Goal: Register for event/course

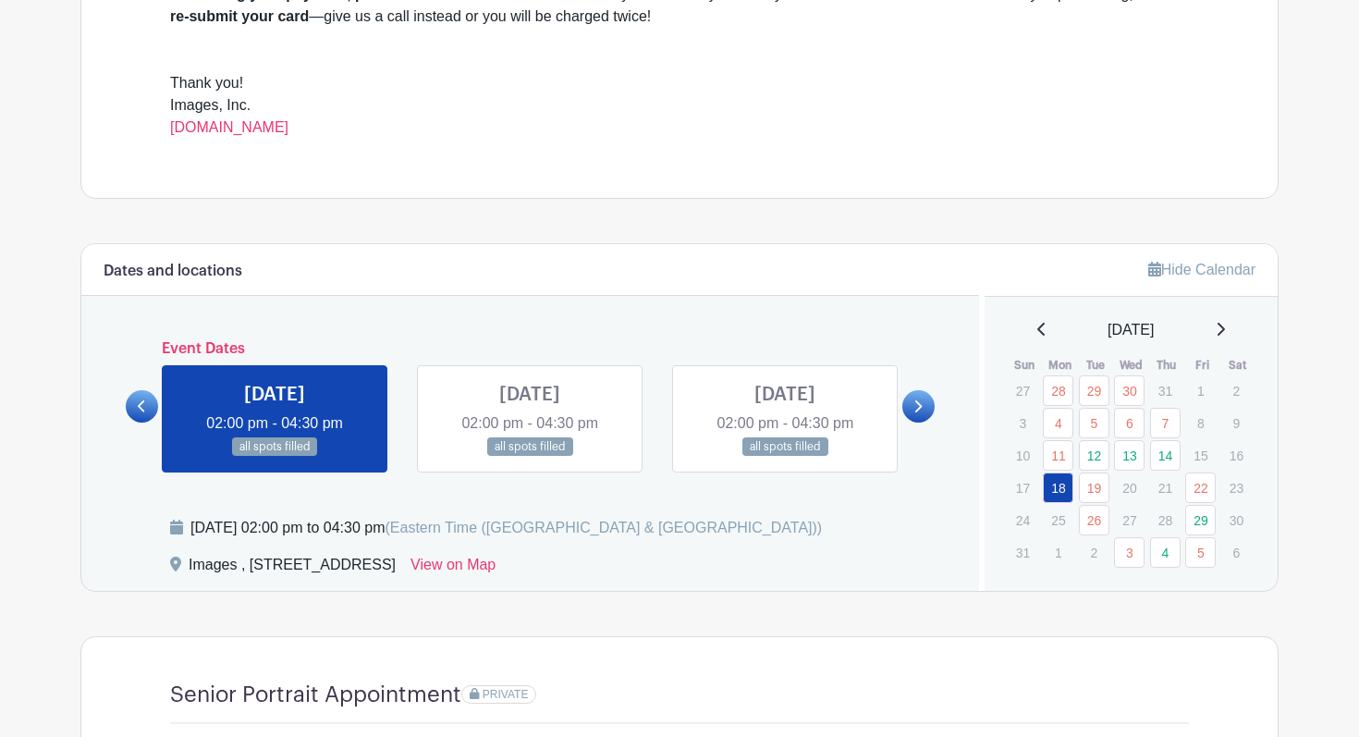
scroll to position [740, 0]
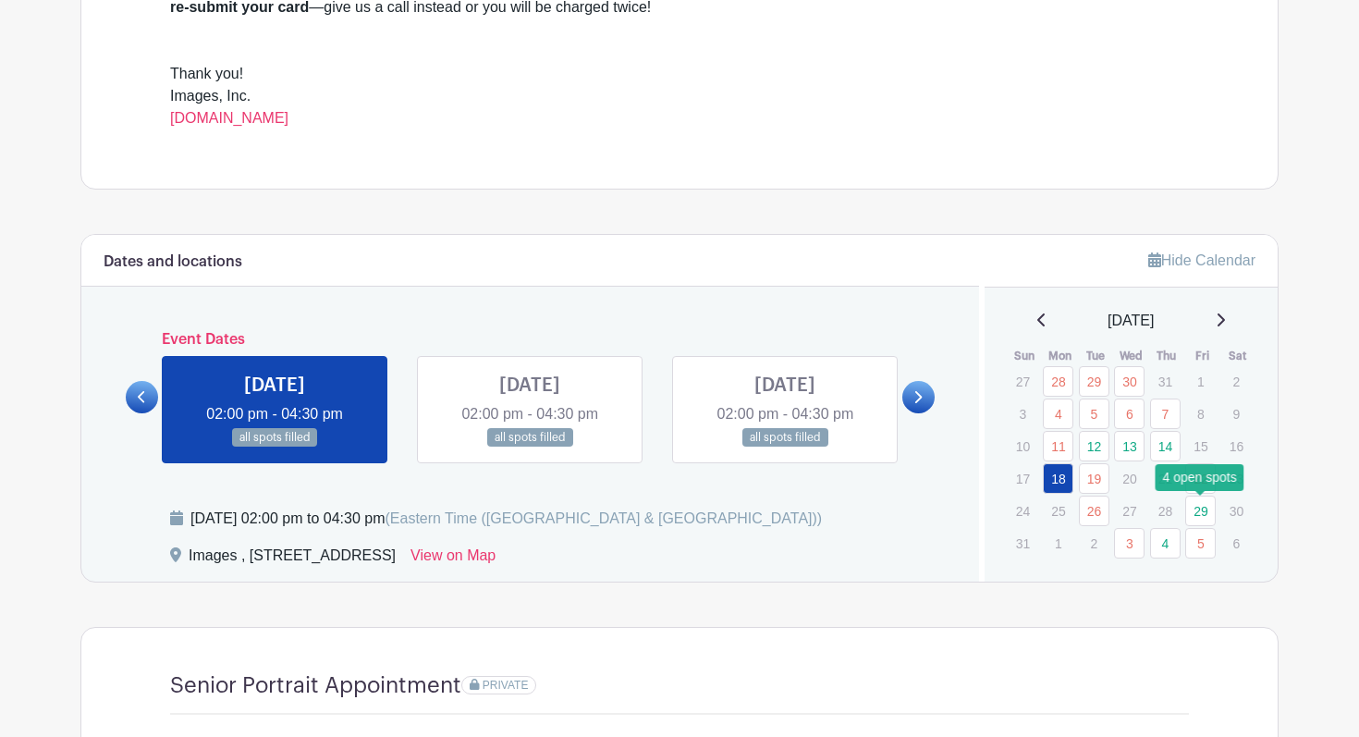
click at [1204, 510] on link "29" at bounding box center [1200, 511] width 31 height 31
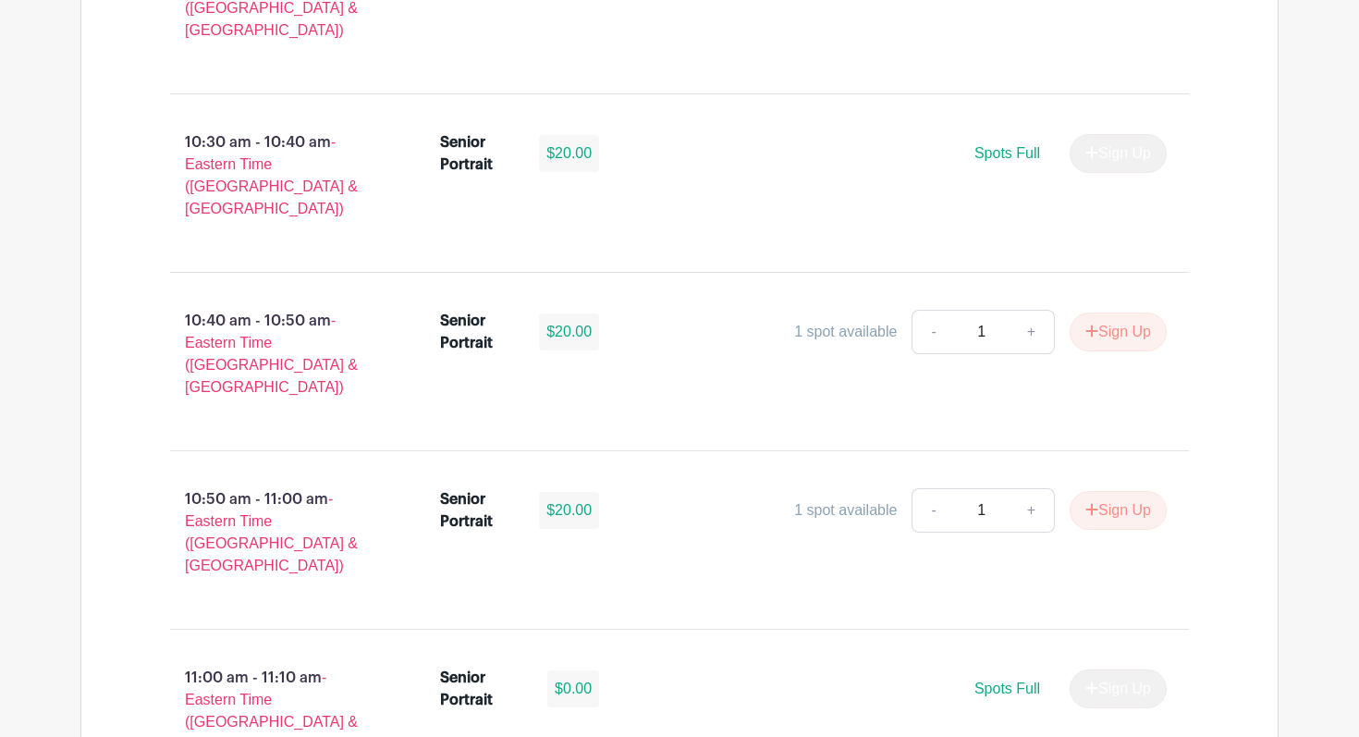
scroll to position [4698, 0]
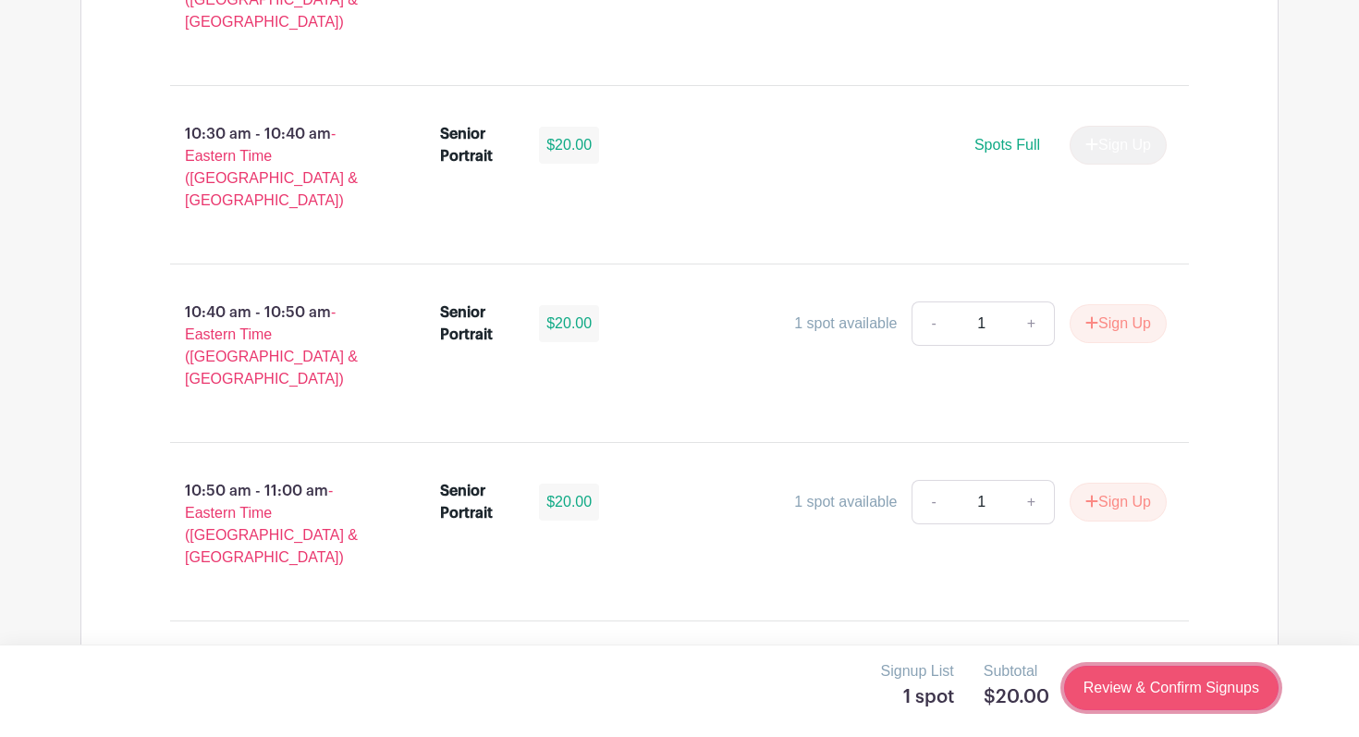
click at [1146, 693] on link "Review & Confirm Signups" at bounding box center [1171, 688] width 215 height 44
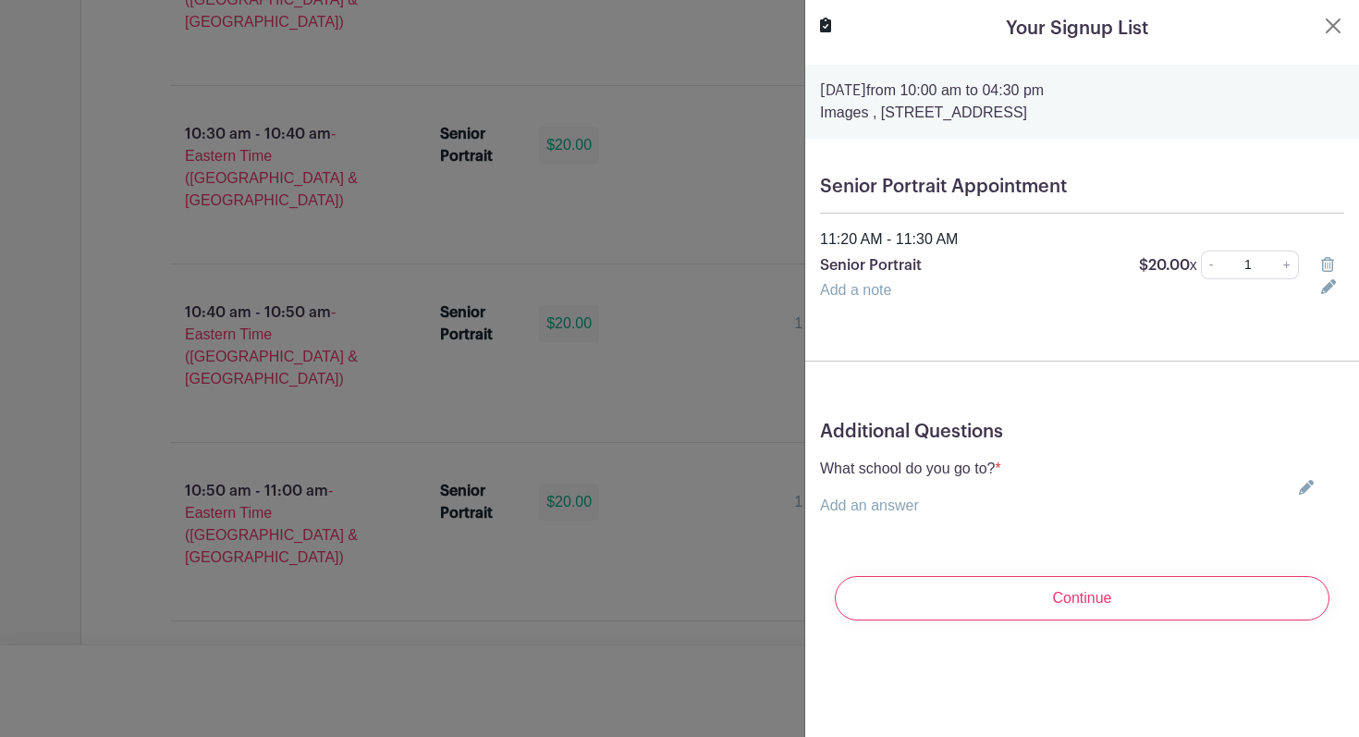
click at [902, 507] on link "Add an answer" at bounding box center [869, 505] width 99 height 16
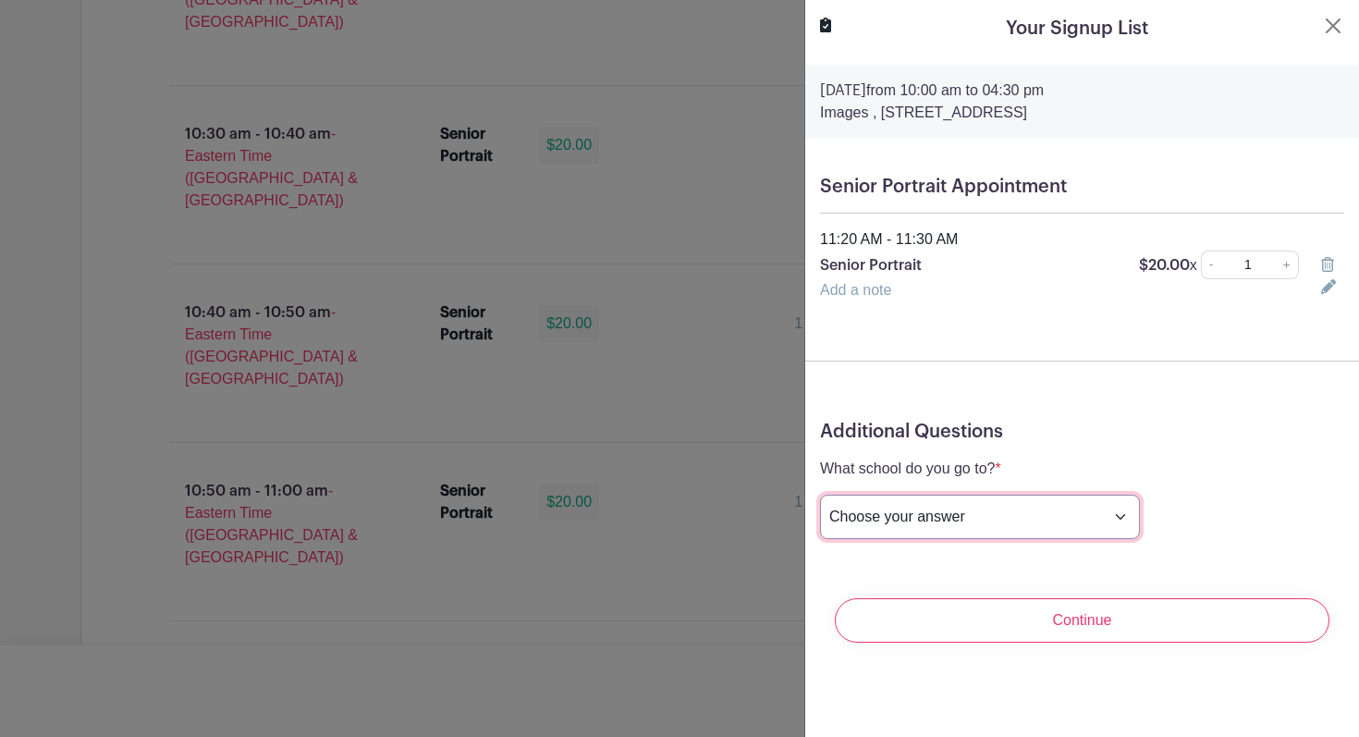
click at [902, 522] on select "Choose your answer [GEOGRAPHIC_DATA] High [PERSON_NAME] High [PERSON_NAME] High…" at bounding box center [980, 517] width 320 height 44
select select "3943"
click at [820, 495] on select "Choose your answer [GEOGRAPHIC_DATA] High [PERSON_NAME] High [PERSON_NAME] High…" at bounding box center [980, 517] width 320 height 44
click at [1025, 518] on select "Choose your answer [GEOGRAPHIC_DATA] High [PERSON_NAME] High [PERSON_NAME] High…" at bounding box center [980, 517] width 320 height 44
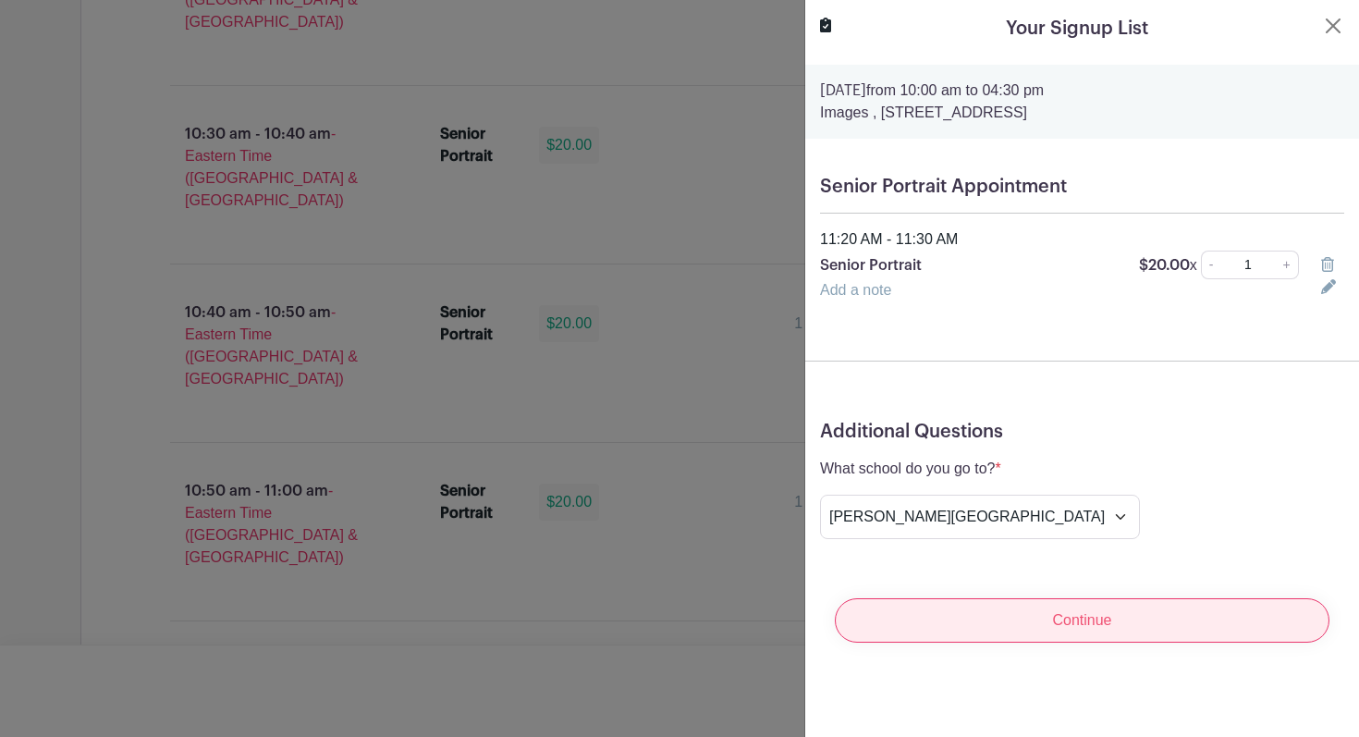
click at [1084, 628] on input "Continue" at bounding box center [1082, 620] width 495 height 44
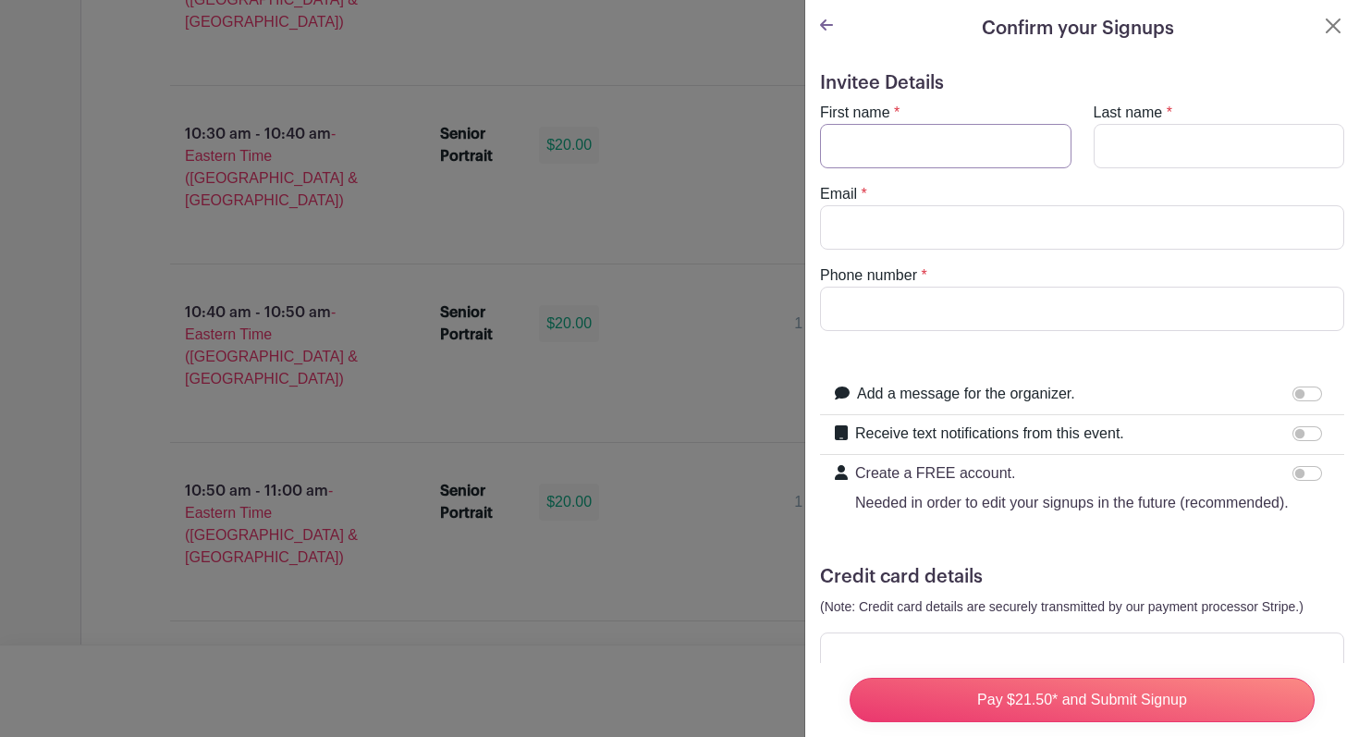
click at [915, 153] on input "First name" at bounding box center [945, 146] width 251 height 44
type input "Clay"
type input "[PERSON_NAME]"
type input "[EMAIL_ADDRESS][DOMAIN_NAME]"
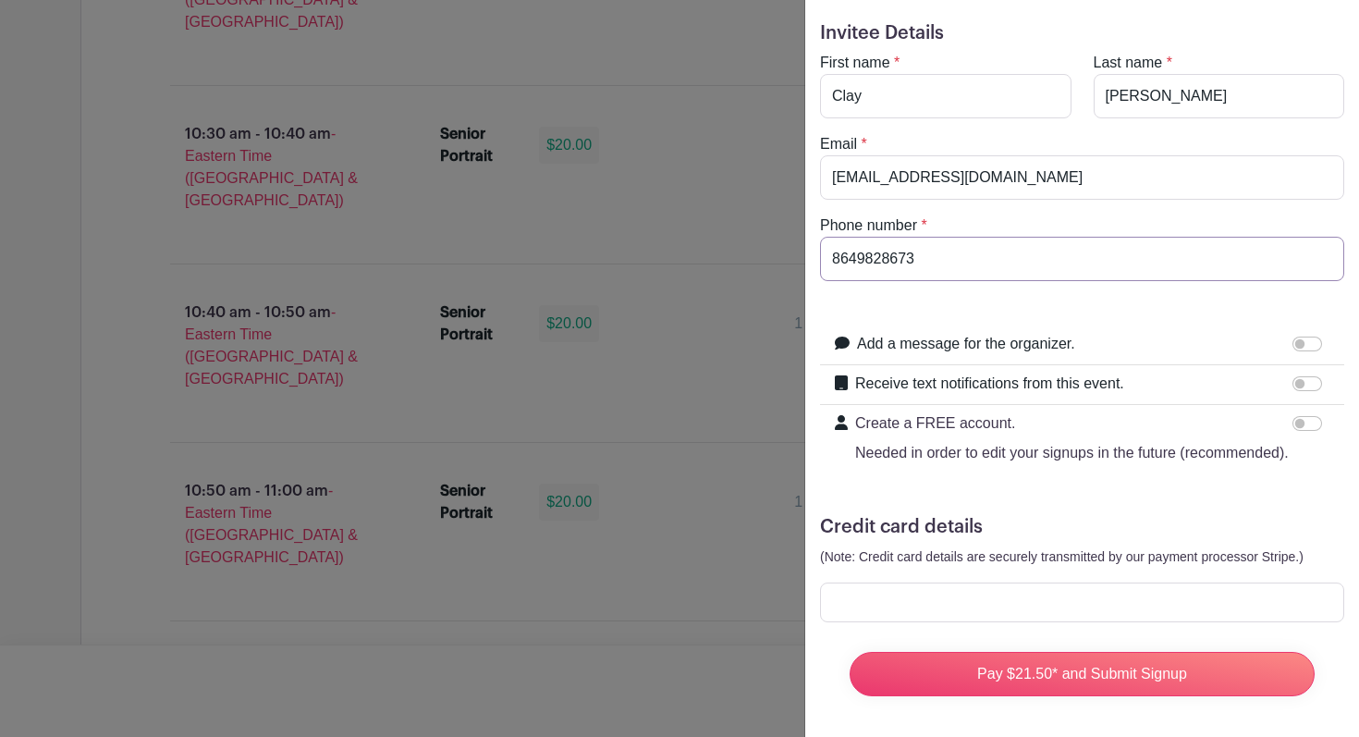
scroll to position [54, 0]
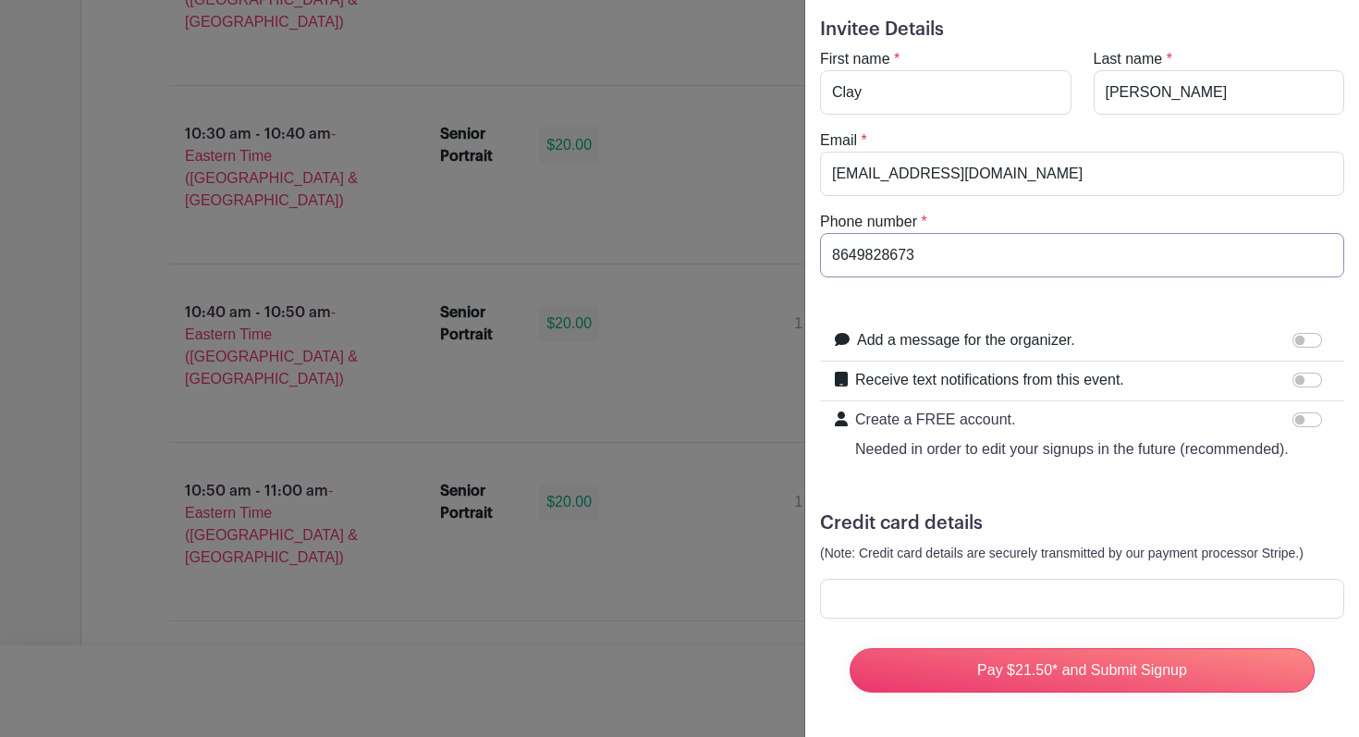
type input "8649828673"
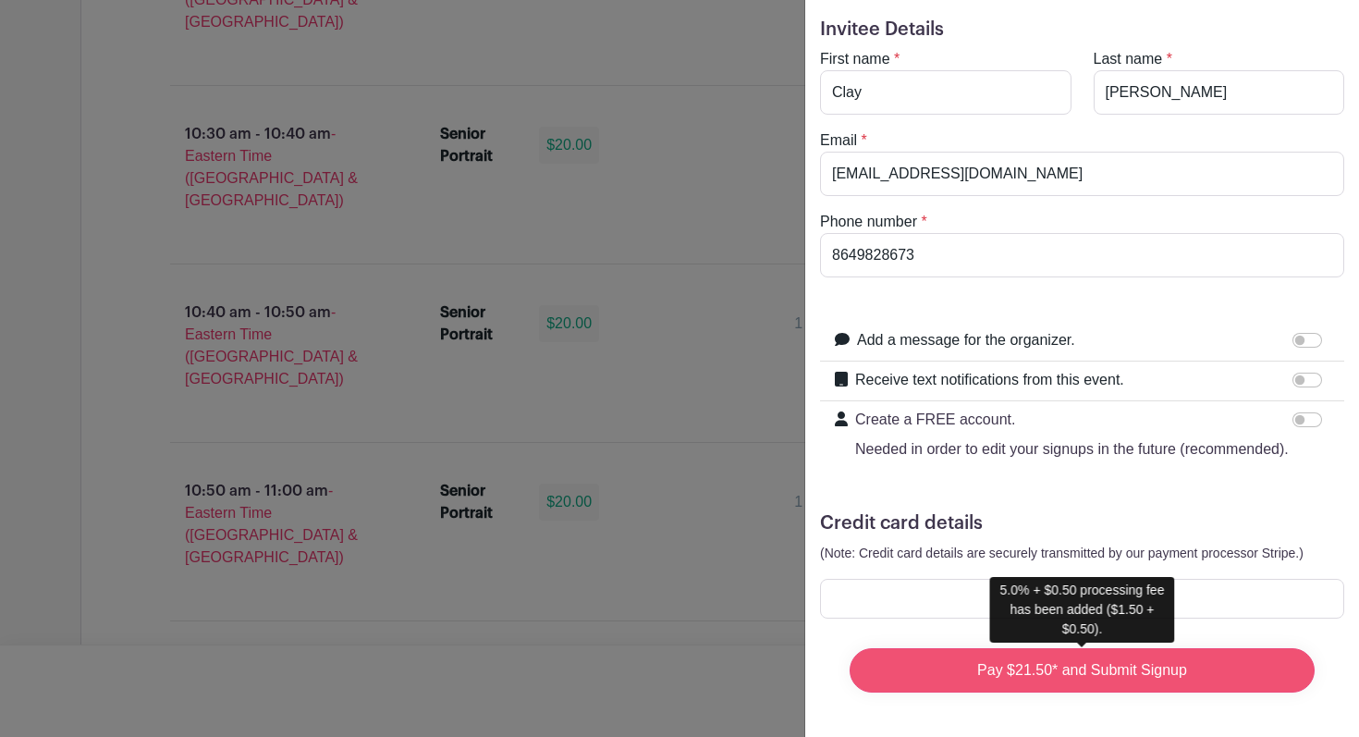
click at [1080, 671] on input "Pay $21.50* and Submit Signup" at bounding box center [1082, 670] width 465 height 44
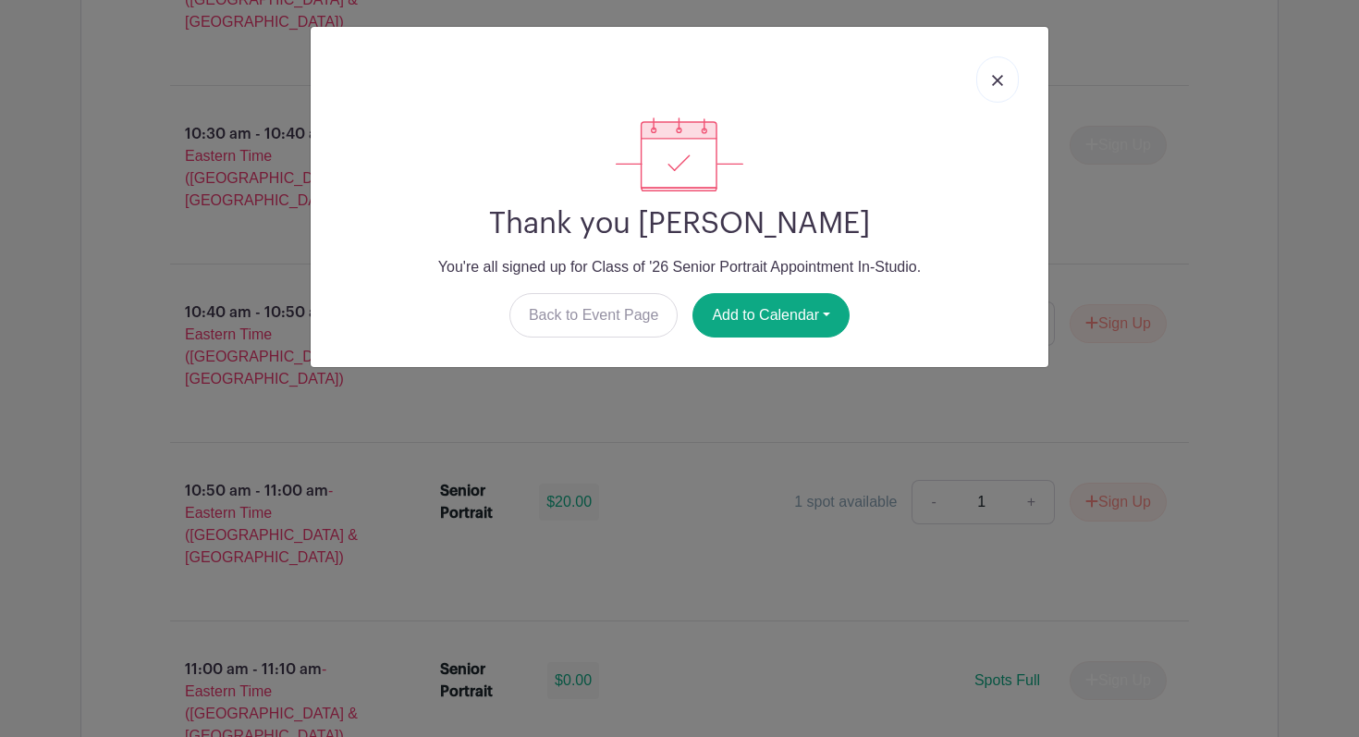
click at [1017, 62] on div at bounding box center [679, 80] width 708 height 76
click at [1004, 71] on link at bounding box center [997, 79] width 43 height 46
